Goal: Information Seeking & Learning: Learn about a topic

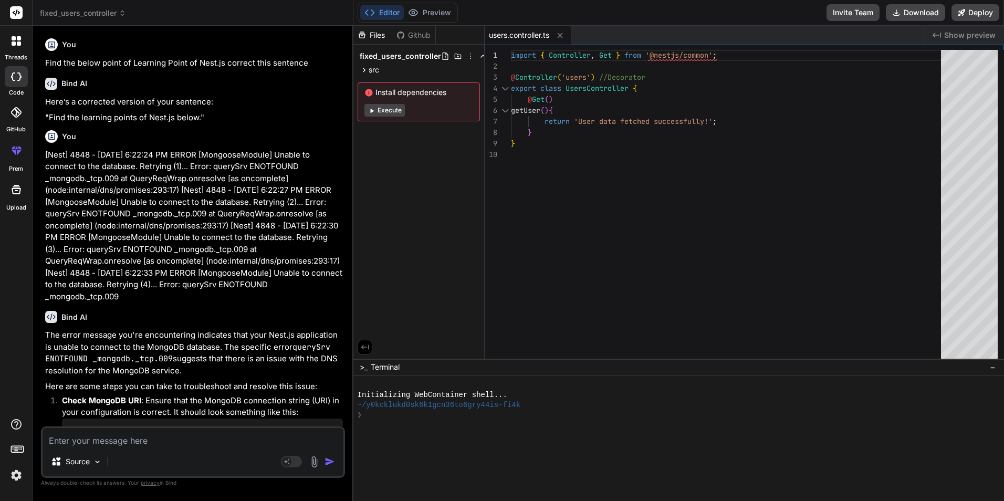
scroll to position [3006, 0]
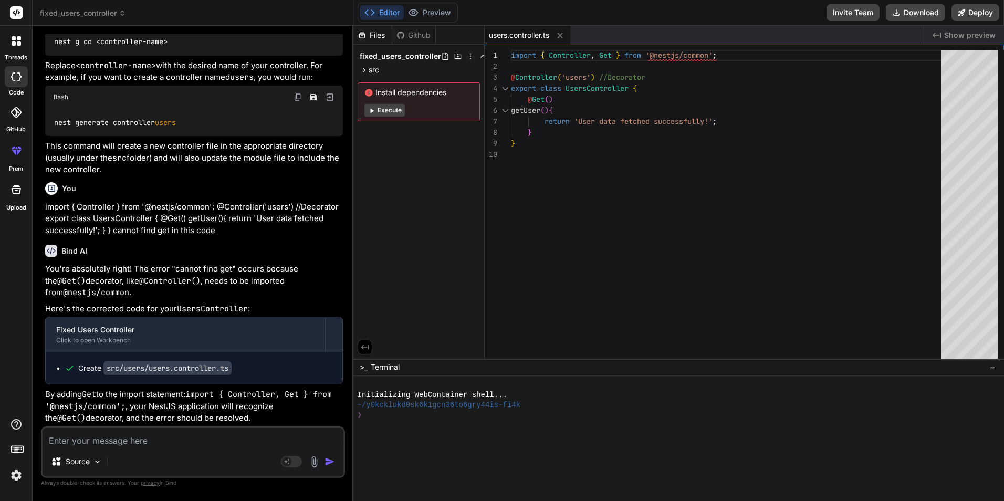
click at [108, 441] on textarea at bounding box center [193, 437] width 301 height 19
type textarea "• Working on to Learning new technology of Nest.js and implement CRUD Operation…"
type textarea "x"
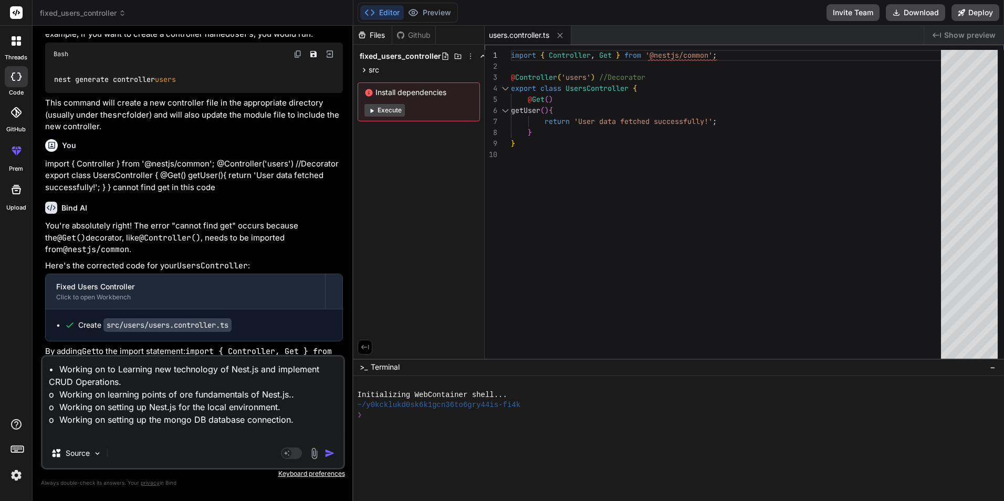
type textarea "• Working on to Learning new technology of Nest.js and implement CRUD Operation…"
type textarea "x"
type textarea "• Working on to Learning new technology of Nest.js and implement CRUD Operation…"
type textarea "x"
type textarea "• Working on to Learning new technology of Nest.js and implement CRUD Operation…"
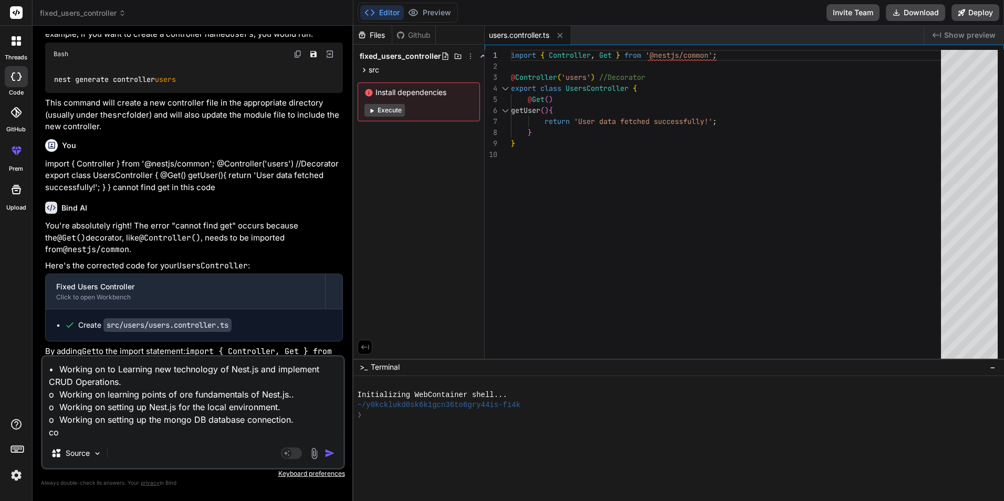
type textarea "x"
type textarea "• Working on to Learning new technology of Nest.js and implement CRUD Operation…"
type textarea "x"
type textarea "• Working on to Learning new technology of Nest.js and implement CRUD Operation…"
type textarea "x"
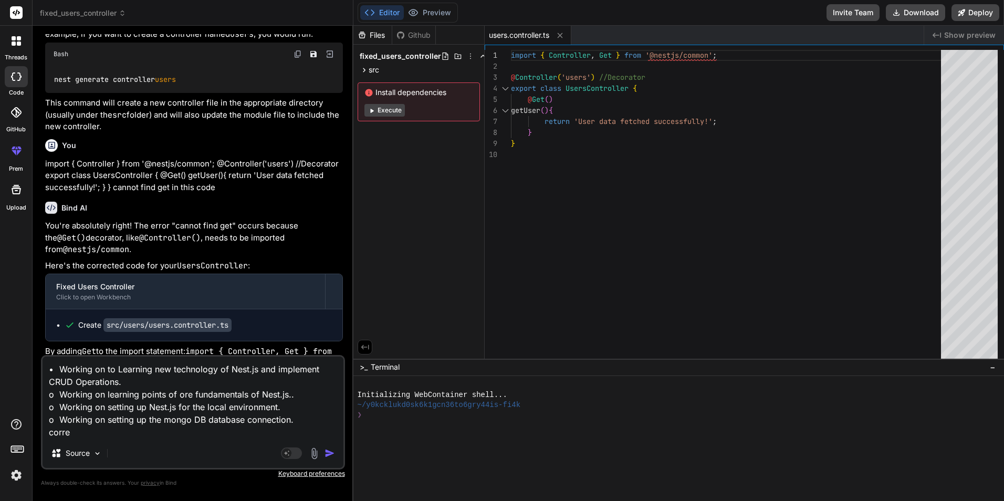
type textarea "• Working on to Learning new technology of Nest.js and implement CRUD Operation…"
type textarea "x"
type textarea "• Working on to Learning new technology of Nest.js and implement CRUD Operation…"
type textarea "x"
type textarea "• Working on to Learning new technology of Nest.js and implement CRUD Operation…"
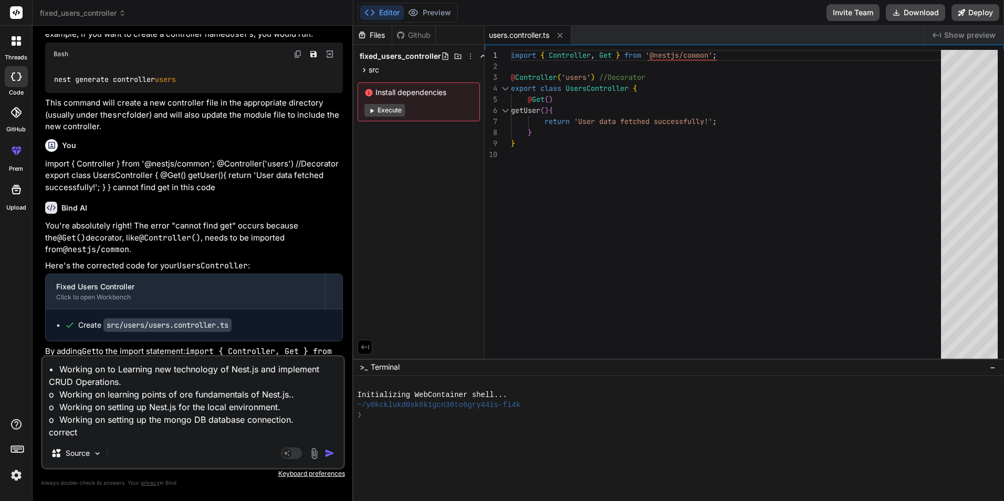
type textarea "x"
type textarea "• Working on to Learning new technology of Nest.js and implement CRUD Operation…"
type textarea "x"
type textarea "• Working on to Learning new technology of Nest.js and implement CRUD Operation…"
type textarea "x"
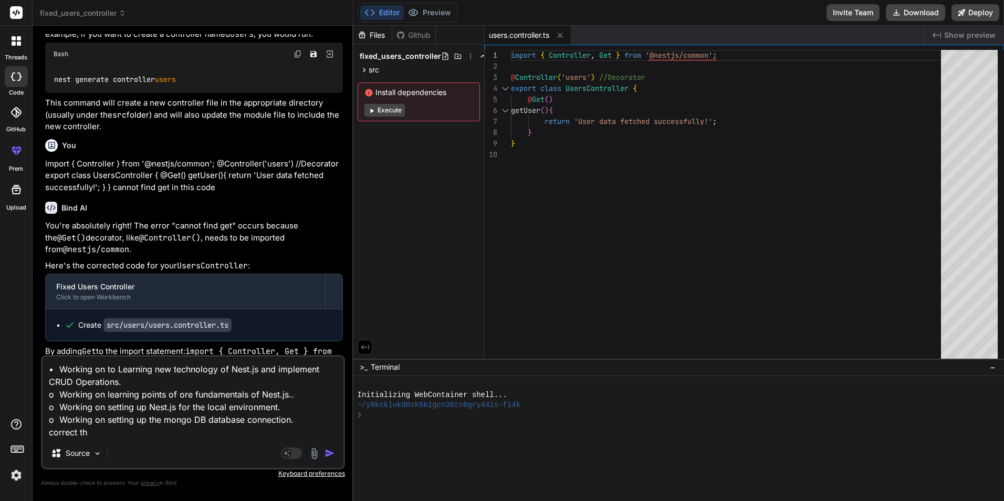
type textarea "• Working on to Learning new technology of Nest.js and implement CRUD Operation…"
type textarea "x"
type textarea "• Working on to Learning new technology of Nest.js and implement CRUD Operation…"
type textarea "x"
type textarea "• Working on to Learning new technology of Nest.js and implement CRUD Operation…"
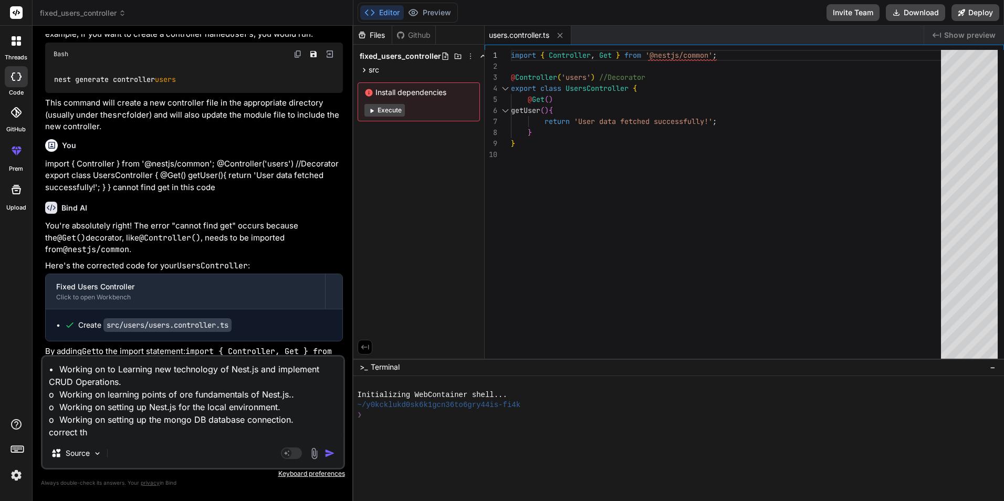
type textarea "x"
type textarea "• Working on to Learning new technology of Nest.js and implement CRUD Operation…"
type textarea "x"
type textarea "• Working on to Learning new technology of Nest.js and implement CRUD Operation…"
type textarea "x"
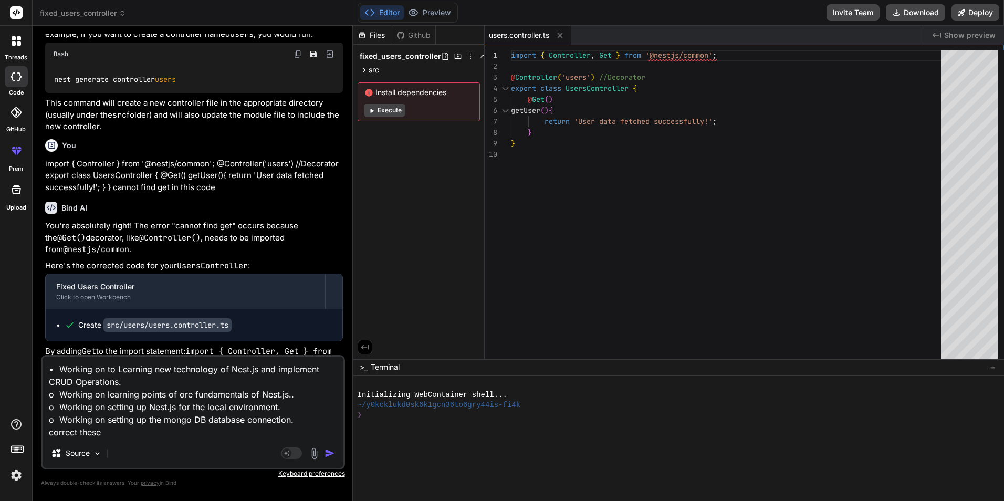
type textarea "• Working on to Learning new technology of Nest.js and implement CRUD Operation…"
type textarea "x"
type textarea "• Working on to Learning new technology of Nest.js and implement CRUD Operation…"
type textarea "x"
type textarea "• Working on to Learning new technology of Nest.js and implement CRUD Operation…"
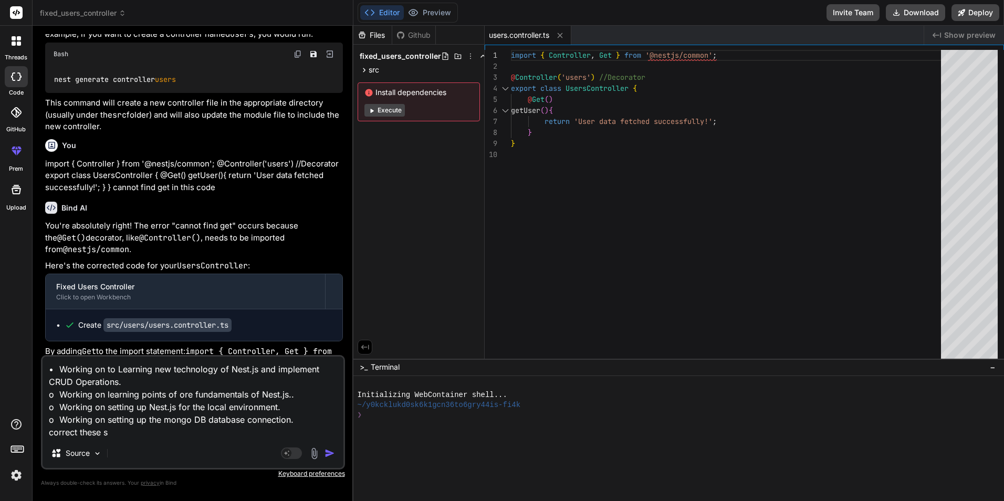
type textarea "x"
type textarea "• Working on to Learning new technology of Nest.js and implement CRUD Operation…"
type textarea "x"
type textarea "• Working on to Learning new technology of Nest.js and implement CRUD Operation…"
type textarea "x"
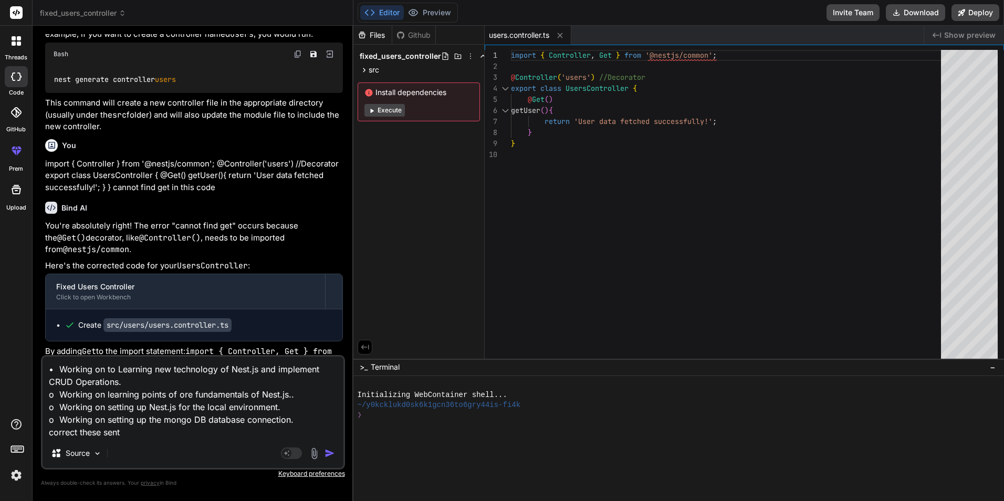
type textarea "• Working on to Learning new technology of Nest.js and implement CRUD Operation…"
type textarea "x"
type textarea "• Working on to Learning new technology of Nest.js and implement CRUD Operation…"
type textarea "x"
type textarea "• Working on to Learning new technology of Nest.js and implement CRUD Operation…"
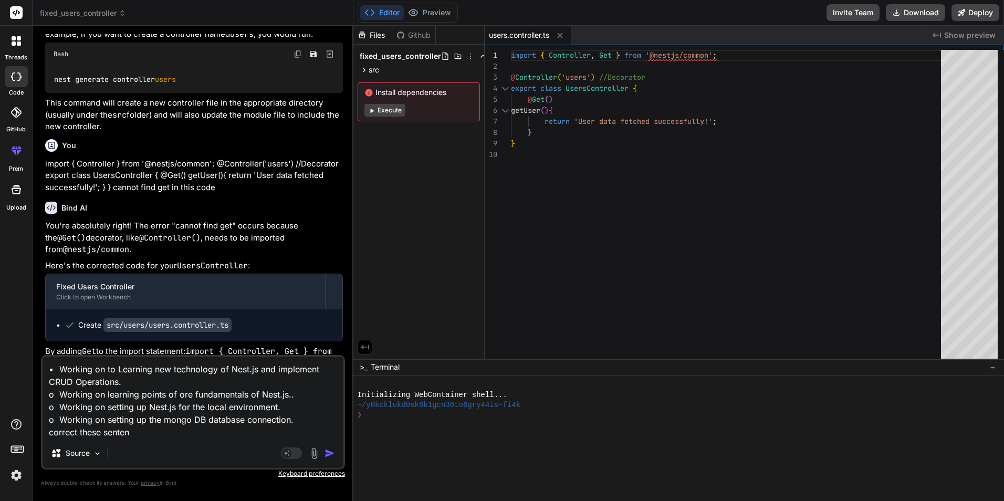
type textarea "x"
type textarea "• Working on to Learning new technology of Nest.js and implement CRUD Operation…"
type textarea "x"
type textarea "• Working on to Learning new technology of Nest.js and implement CRUD Operation…"
type textarea "x"
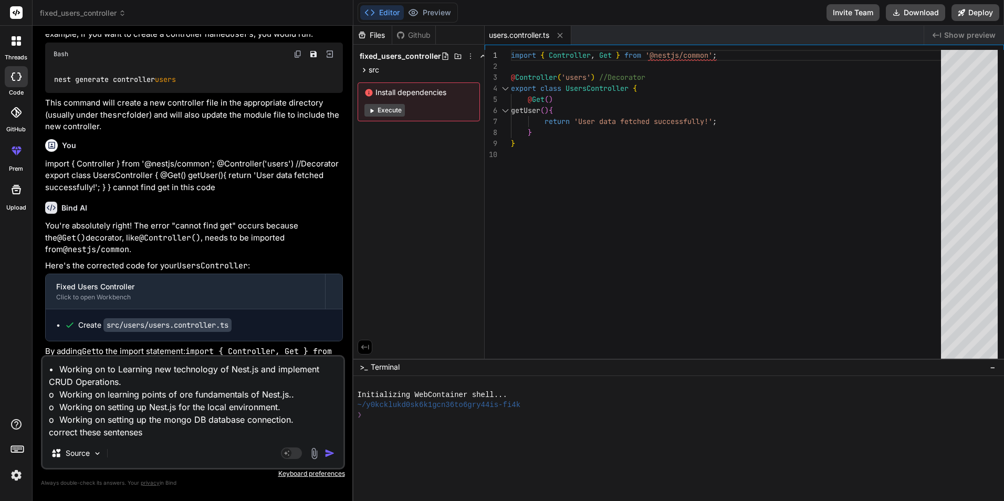
type textarea "• Working on to Learning new technology of Nest.js and implement CRUD Operation…"
click at [330, 454] on img "button" at bounding box center [330, 453] width 11 height 11
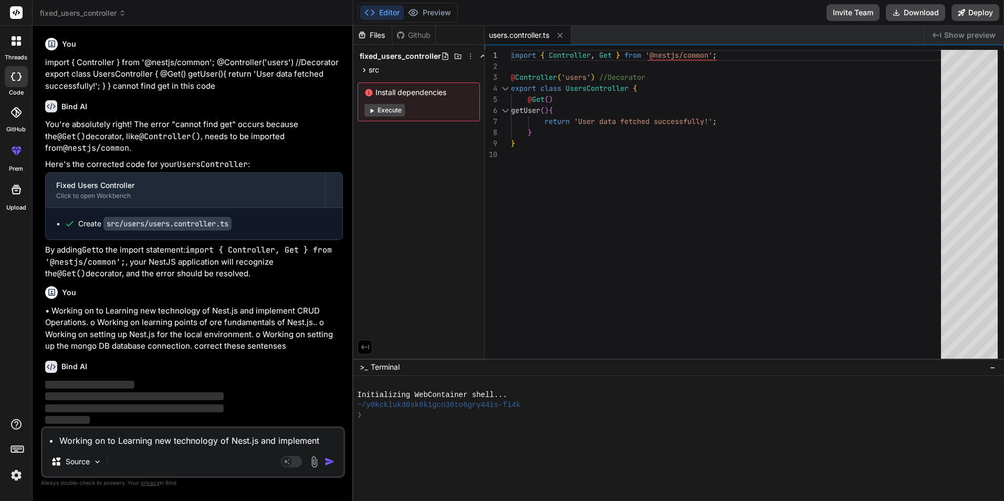
scroll to position [3150, 0]
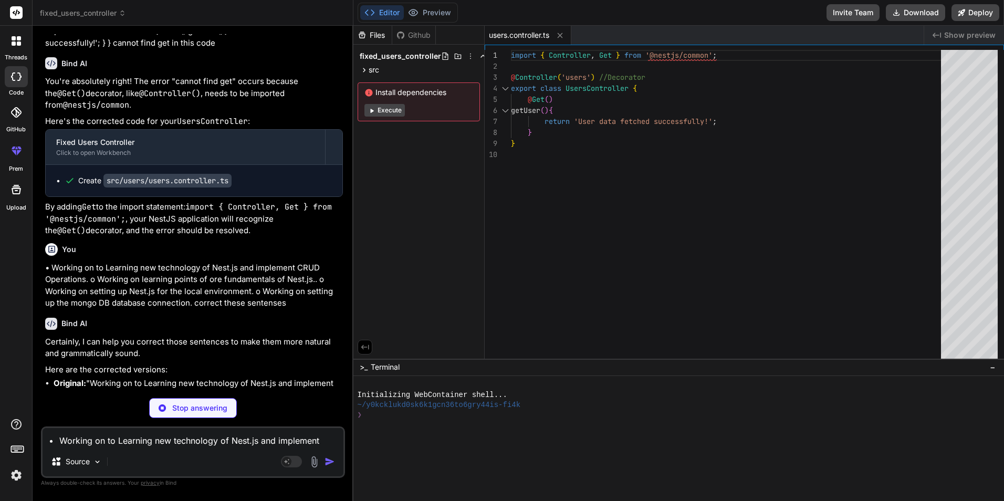
type textarea "x"
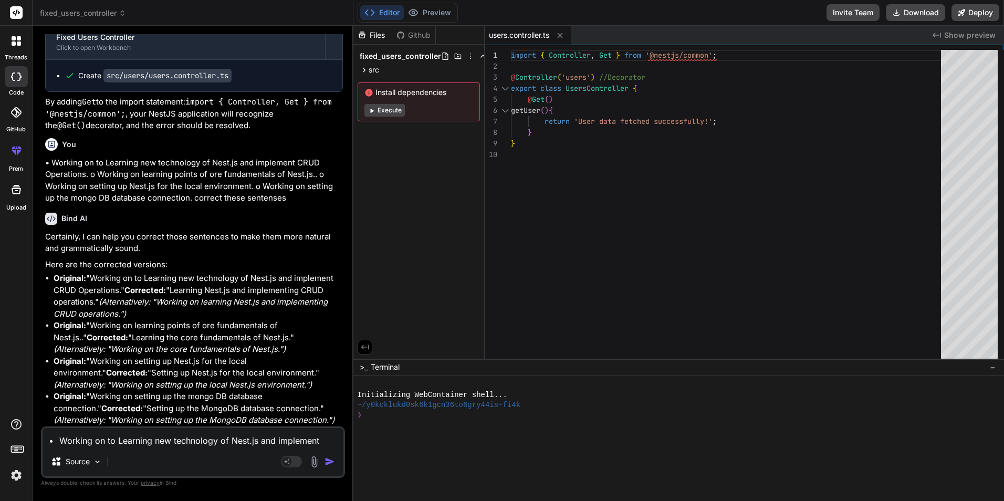
scroll to position [3310, 0]
click at [98, 273] on p "Original: "Working on to Learning new technology of Nest.js and implement CRUD …" at bounding box center [198, 296] width 289 height 47
drag, startPoint x: 98, startPoint y: 268, endPoint x: 172, endPoint y: 278, distance: 74.8
click at [182, 276] on p "Original: "Working on to Learning new technology of Nest.js and implement CRUD …" at bounding box center [198, 296] width 289 height 47
drag, startPoint x: 101, startPoint y: 291, endPoint x: 298, endPoint y: 292, distance: 197.5
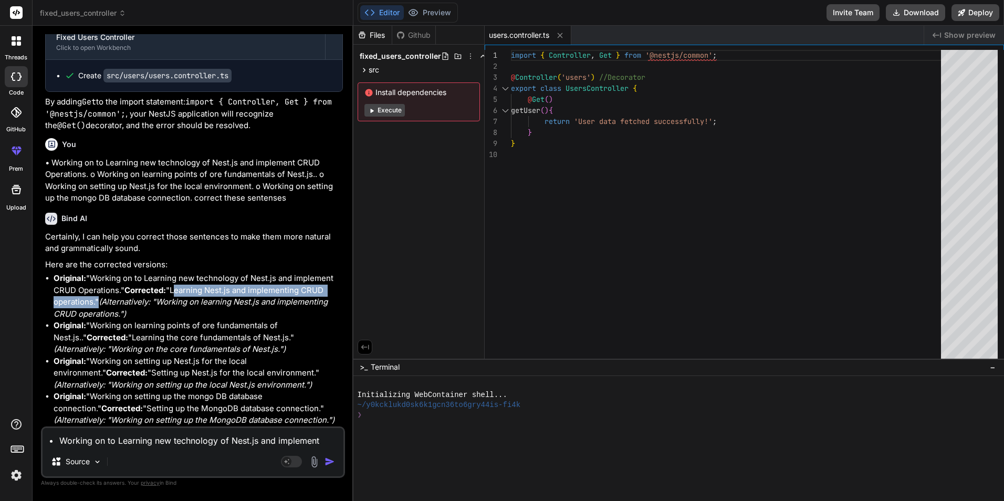
click at [298, 292] on p "Original: "Working on to Learning new technology of Nest.js and implement CRUD …" at bounding box center [198, 296] width 289 height 47
copy p "Learning Nest.js and implementing CRUD operations."
drag, startPoint x: 229, startPoint y: 326, endPoint x: 230, endPoint y: 320, distance: 5.9
click at [230, 323] on p "Original: "Working on learning points of ore fundamentals of Nest.js.." Correct…" at bounding box center [198, 338] width 289 height 36
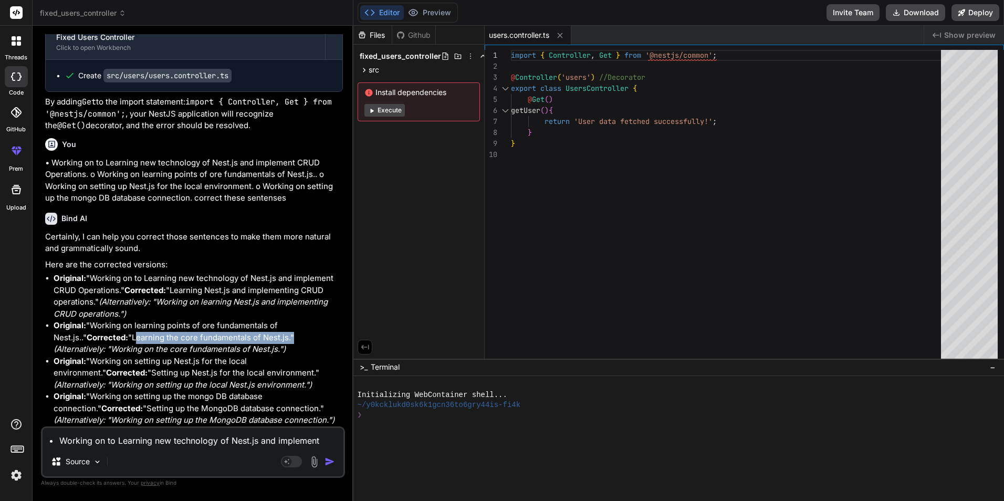
drag, startPoint x: 100, startPoint y: 336, endPoint x: 258, endPoint y: 337, distance: 158.1
click at [258, 337] on p "Original: "Working on learning points of ore fundamentals of Nest.js.." Correct…" at bounding box center [198, 338] width 289 height 36
copy p "Learning the core fundamentals of Nest.js."
click at [297, 354] on p "Original: "Working on learning points of ore fundamentals of Nest.js.." Correct…" at bounding box center [198, 338] width 289 height 36
click at [264, 373] on p "Original: "Working on setting up Nest.js for the local environment." Corrected:…" at bounding box center [198, 374] width 289 height 36
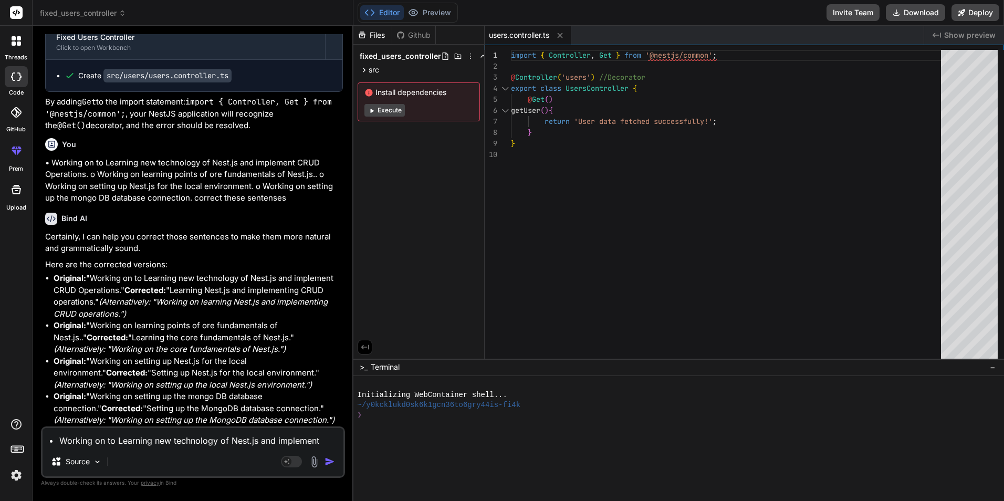
click at [301, 369] on p "Original: "Working on setting up Nest.js for the local environment." Corrected:…" at bounding box center [198, 374] width 289 height 36
drag, startPoint x: 305, startPoint y: 384, endPoint x: 114, endPoint y: 386, distance: 191.2
click at [114, 386] on em "(Alternatively: "Working on setting up the local Nest.js environment.")" at bounding box center [183, 385] width 258 height 10
copy em "Working on setting up the local Nest.js environment."
drag, startPoint x: 112, startPoint y: 418, endPoint x: 328, endPoint y: 422, distance: 216.0
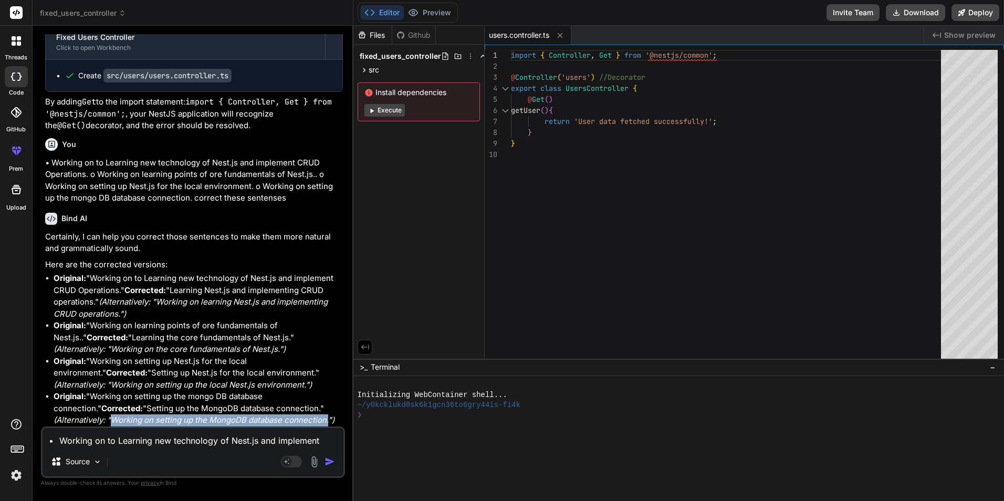
click at [328, 422] on em "(Alternatively: "Working on setting up the MongoDB database connection.")" at bounding box center [194, 420] width 281 height 10
copy em "Working on setting up the MongoDB database connection."
